Goal: Find specific page/section: Find specific page/section

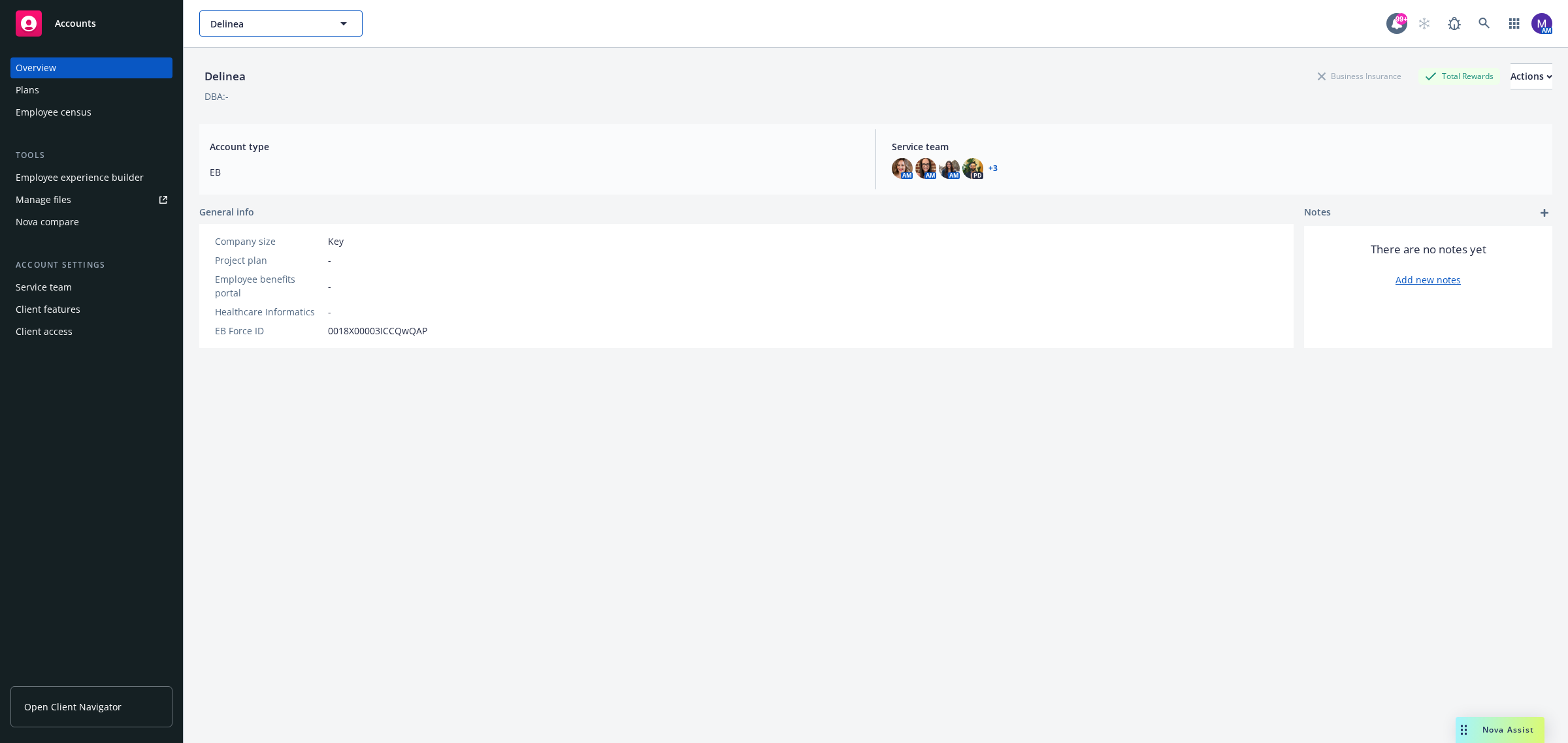
click at [253, 27] on span "Delinea" at bounding box center [267, 24] width 113 height 14
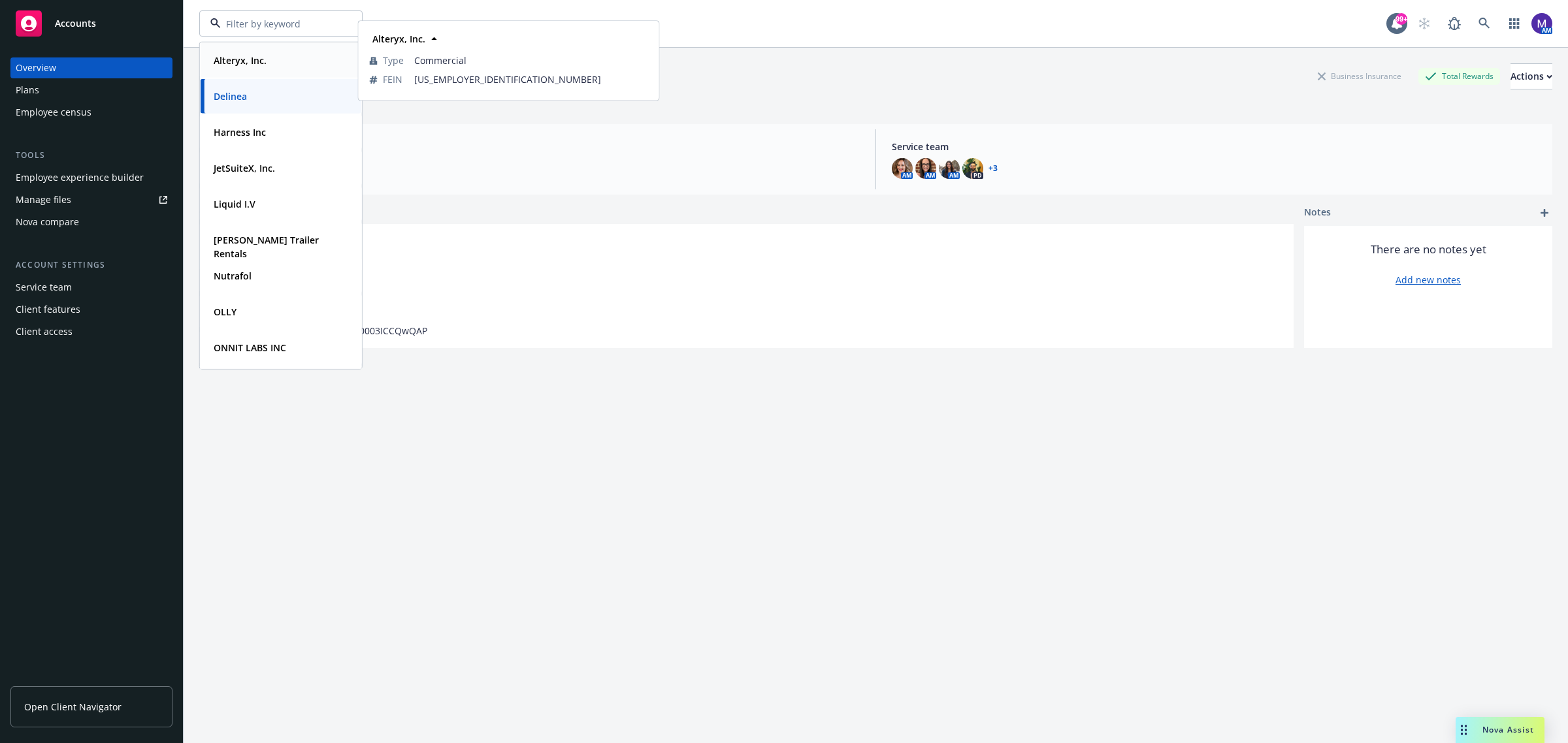
click at [288, 62] on div "Alteryx, Inc." at bounding box center [281, 60] width 145 height 19
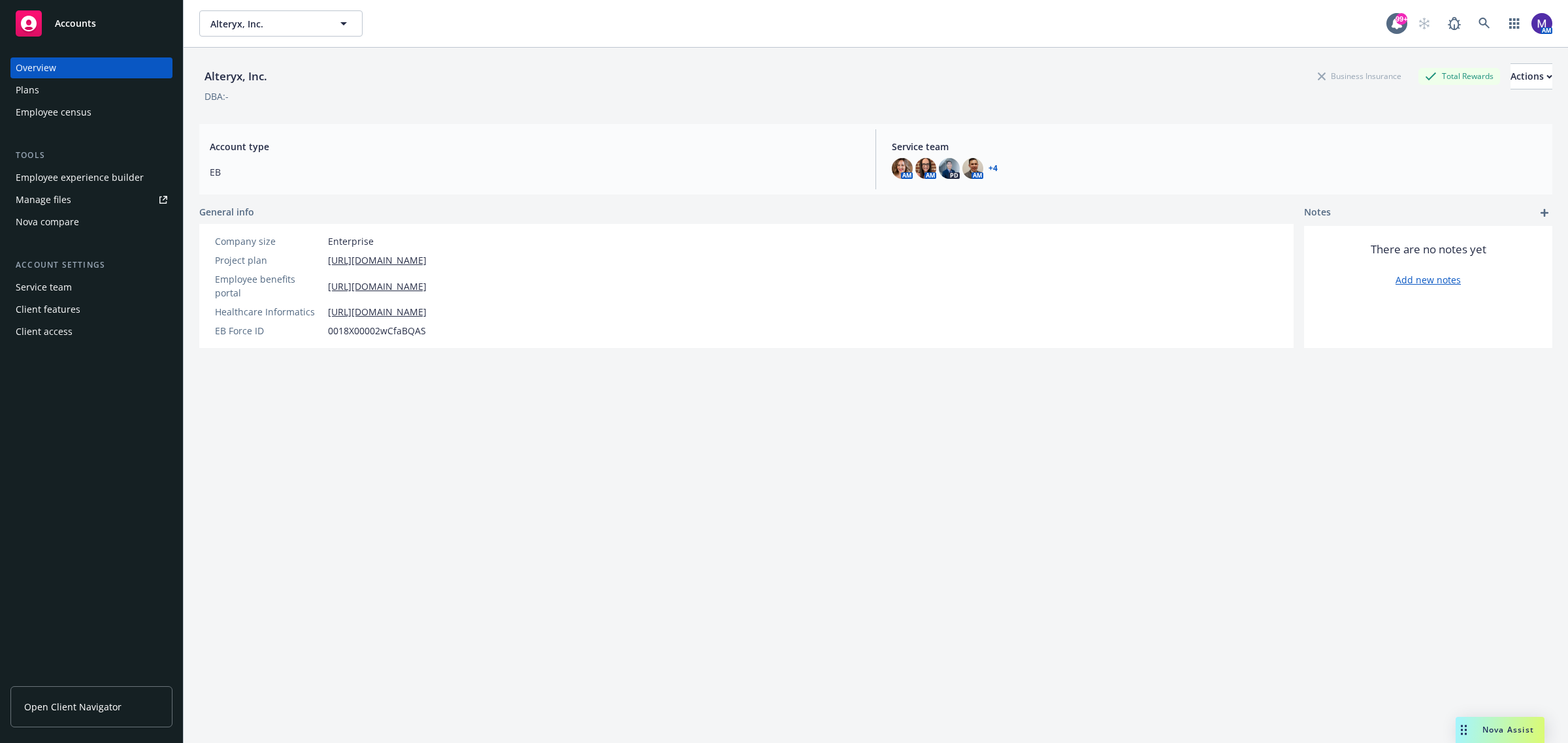
click at [92, 697] on link "Open Client Navigator" at bounding box center [91, 706] width 162 height 41
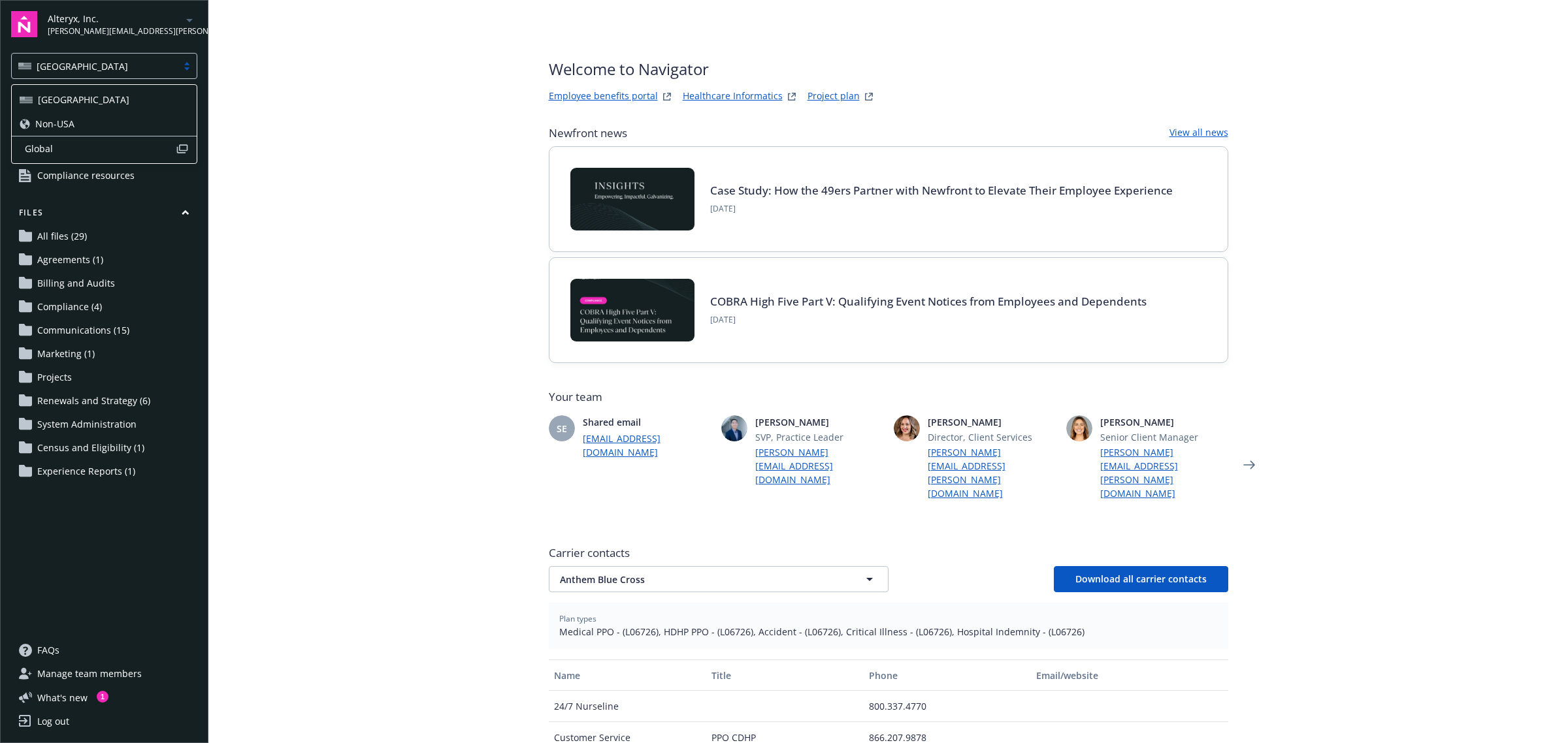
click at [142, 56] on div "[GEOGRAPHIC_DATA]" at bounding box center [104, 66] width 186 height 26
click at [129, 114] on div "Non-USA" at bounding box center [104, 123] width 184 height 24
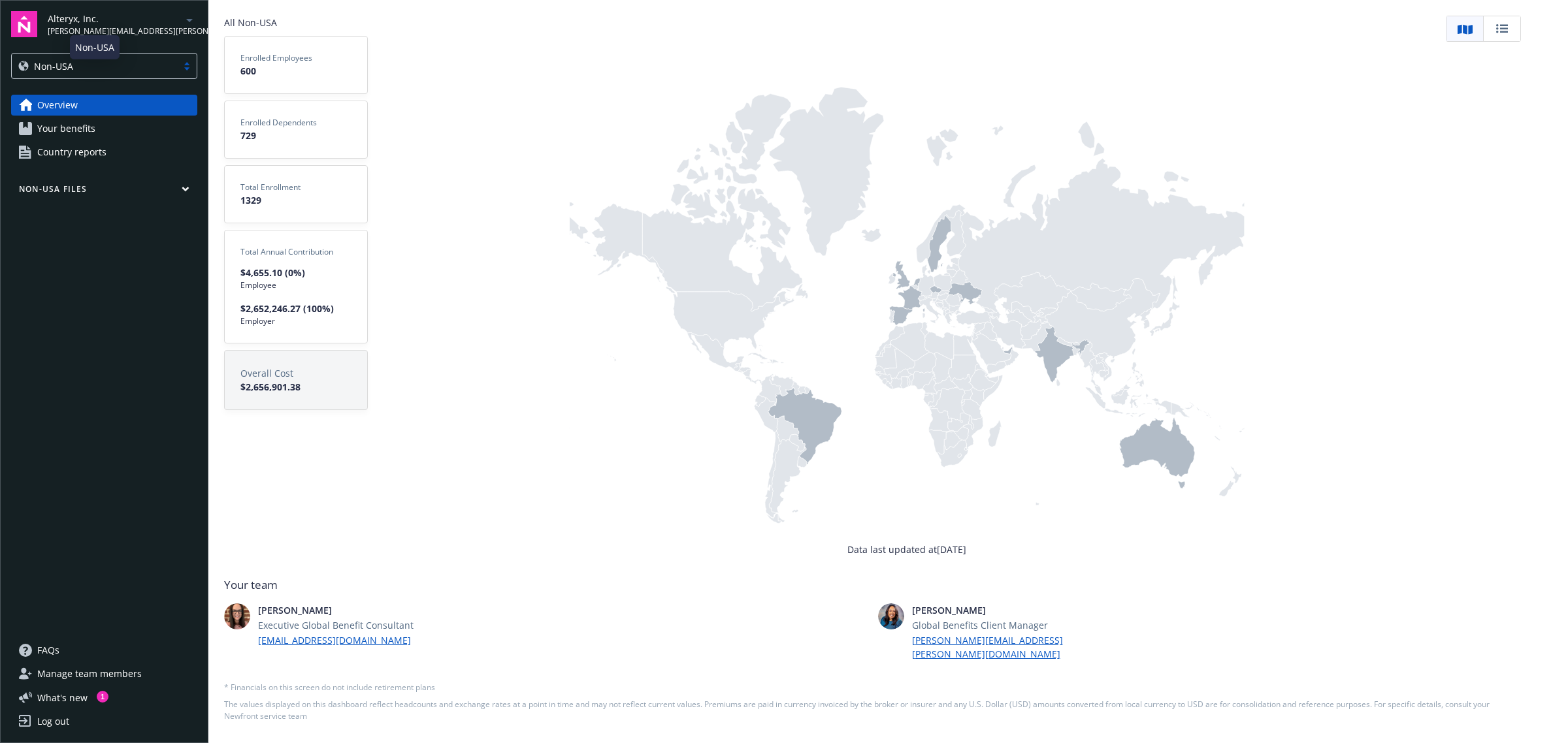
click at [117, 69] on div "Non-USA" at bounding box center [94, 66] width 152 height 14
click at [118, 102] on div "[GEOGRAPHIC_DATA]" at bounding box center [104, 100] width 169 height 14
